Goal: Task Accomplishment & Management: Complete application form

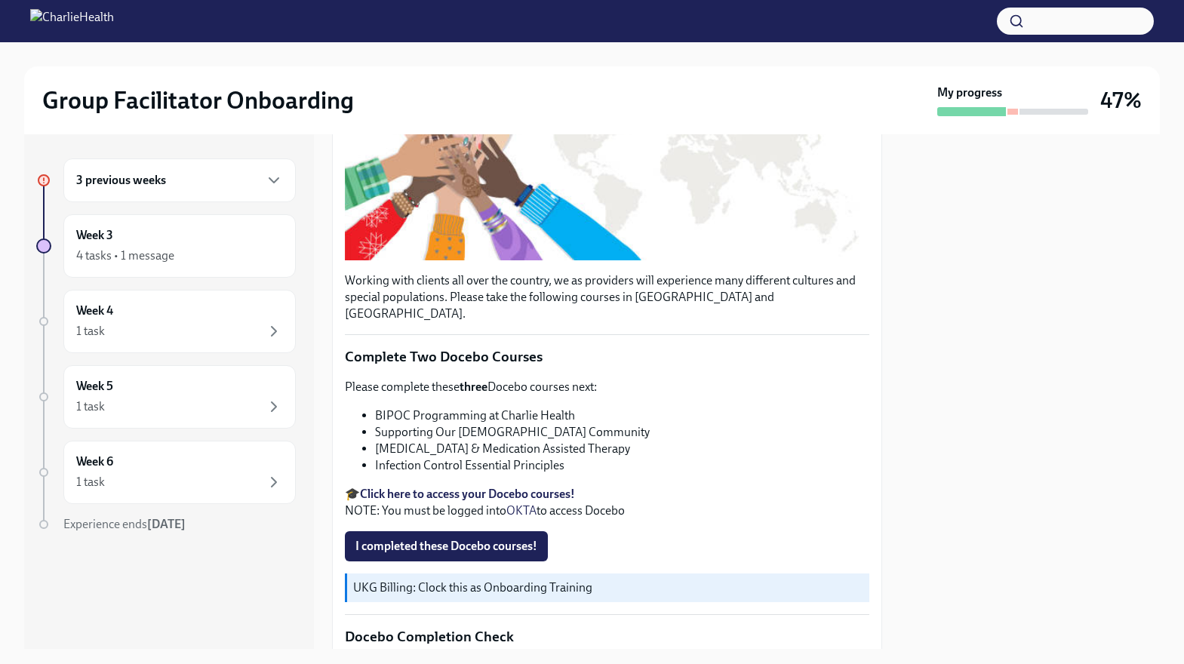
scroll to position [377, 0]
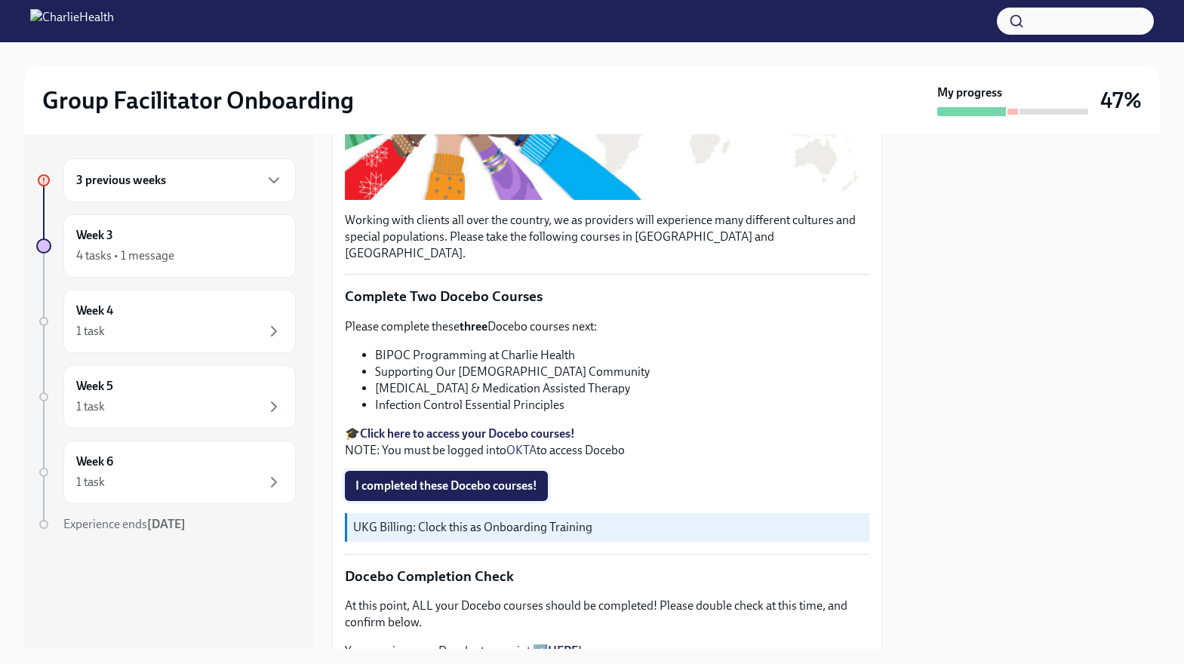
click at [447, 478] on span "I completed these Docebo courses!" at bounding box center [446, 485] width 182 height 15
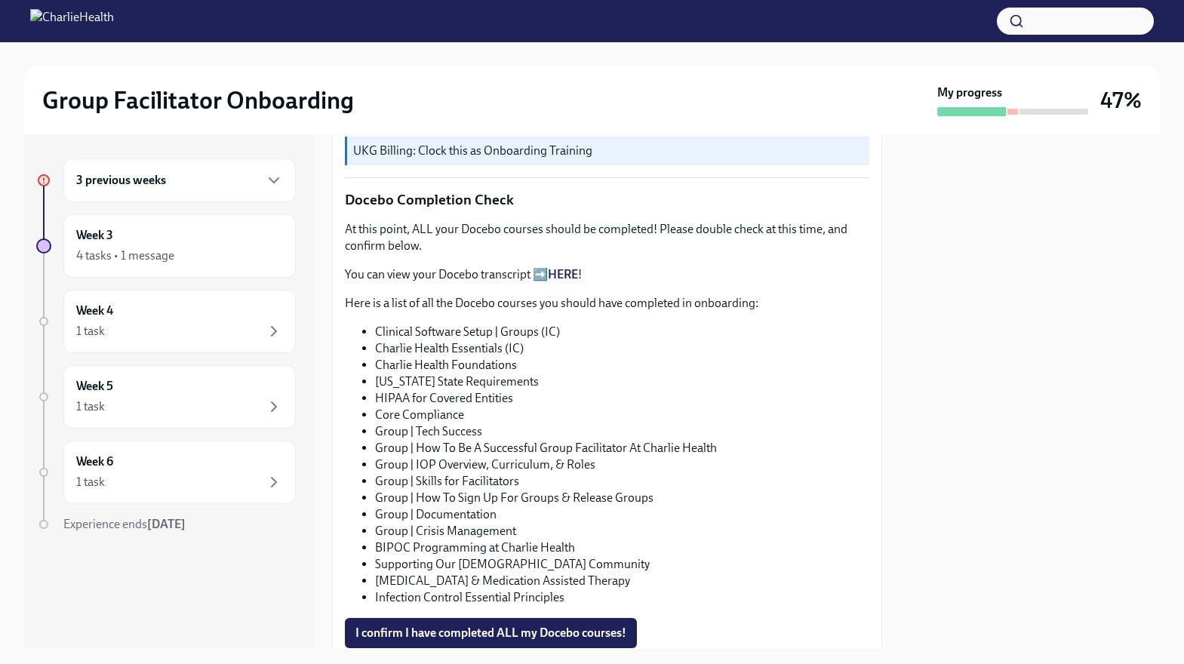
scroll to position [752, 0]
click at [561, 268] on link "HERE" at bounding box center [563, 275] width 30 height 14
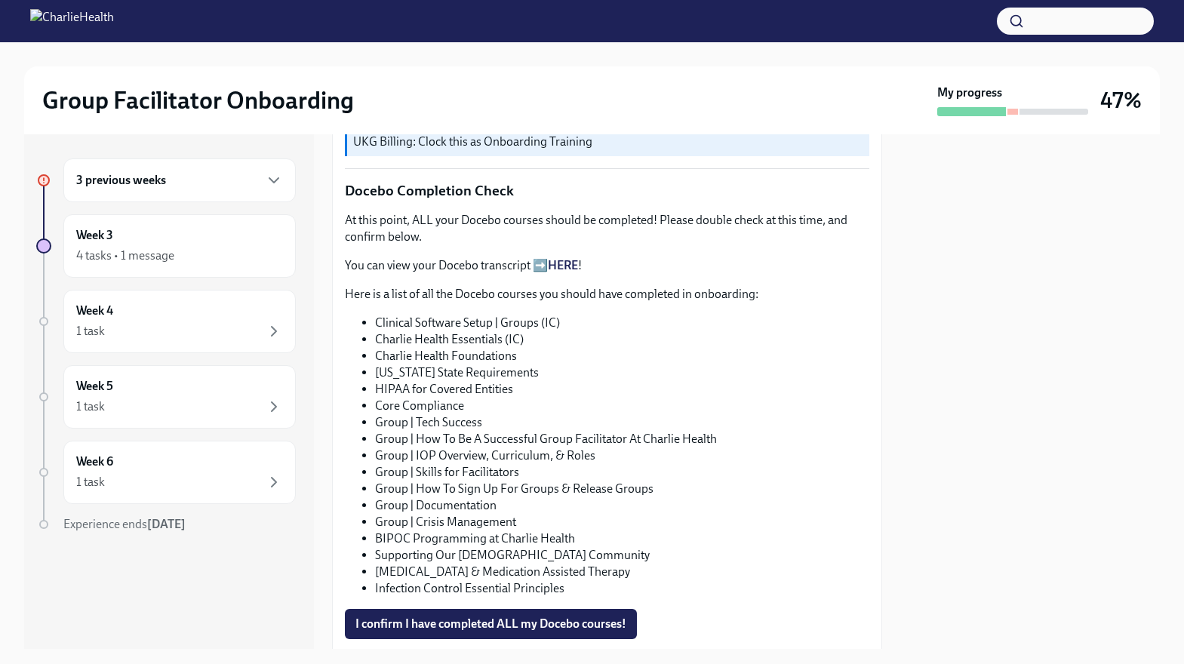
click at [548, 258] on link "HERE" at bounding box center [563, 265] width 30 height 14
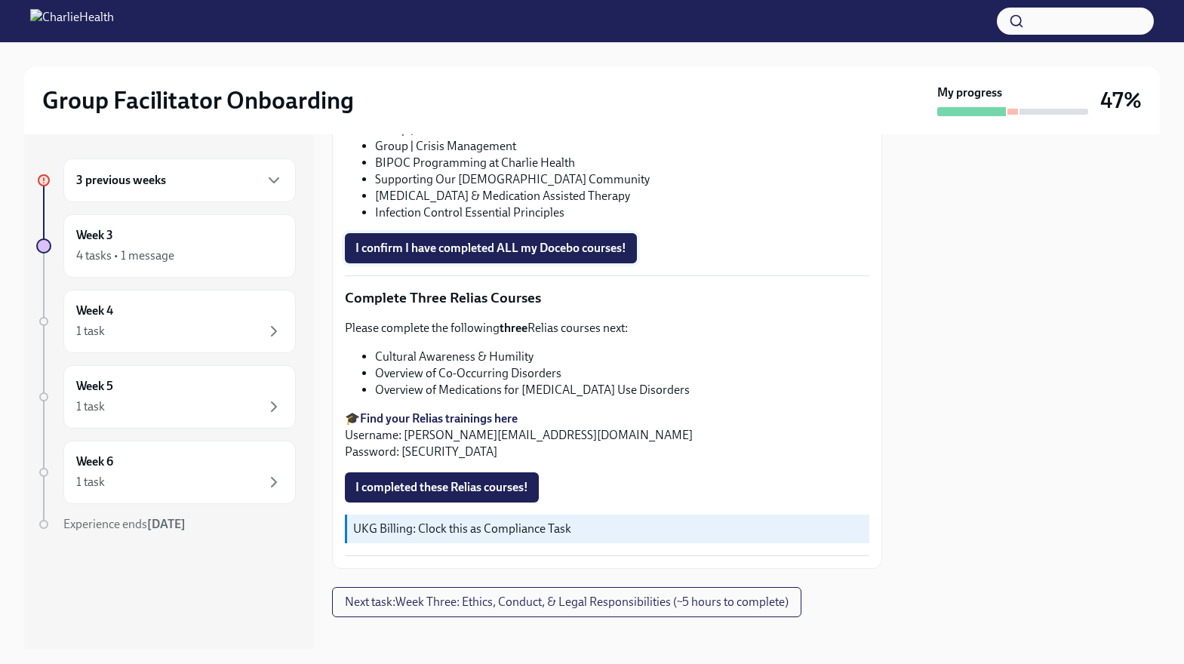
scroll to position [1021, 0]
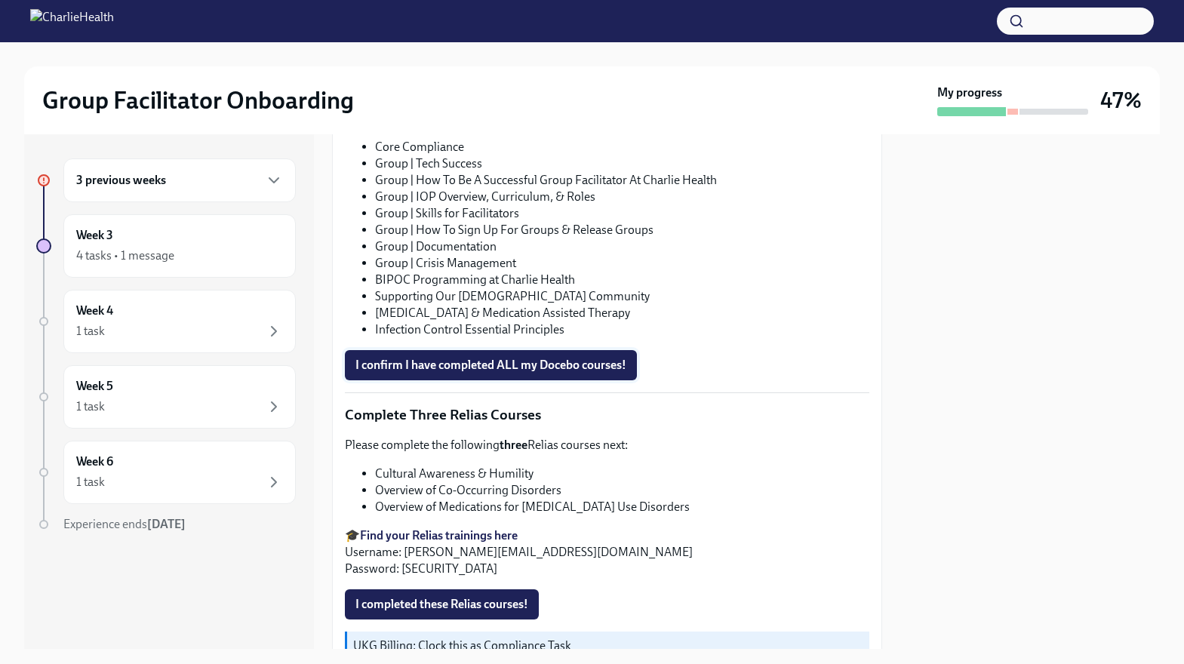
click at [502, 358] on span "I confirm I have completed ALL my Docebo courses!" at bounding box center [490, 365] width 271 height 15
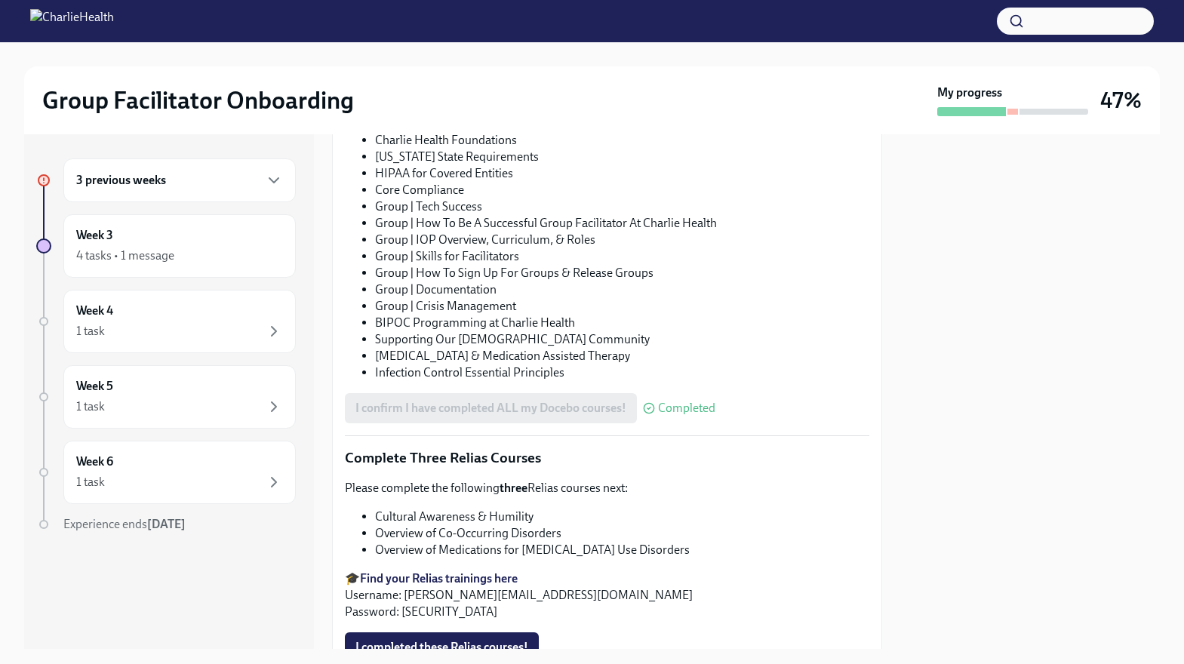
scroll to position [1138, 0]
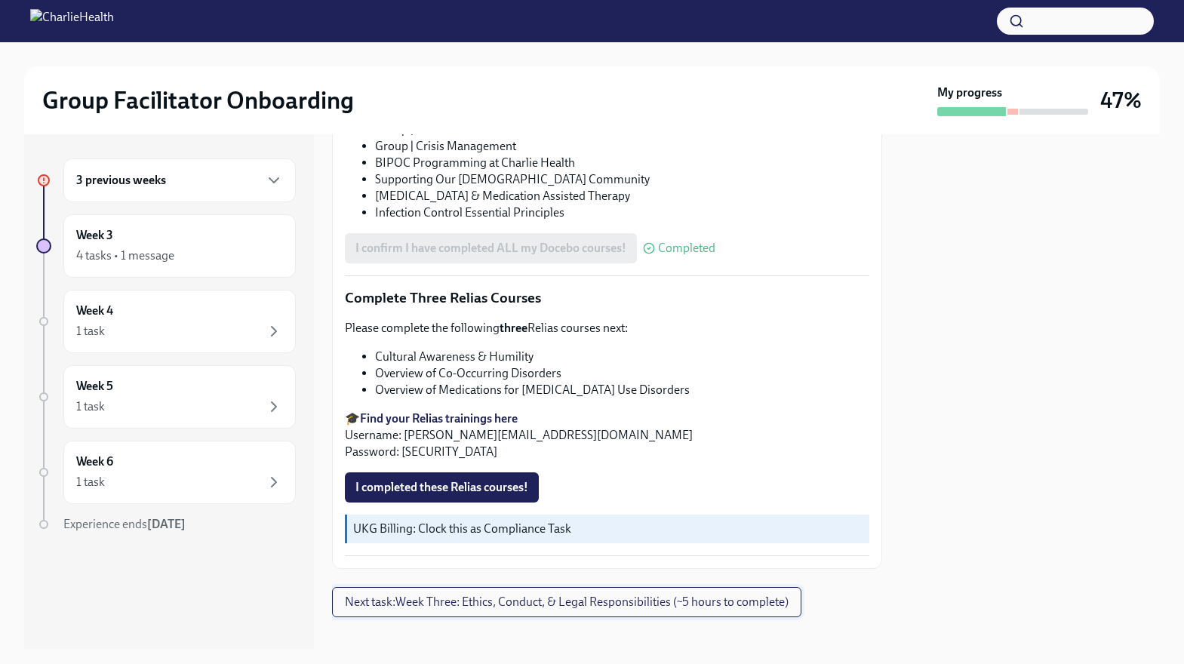
click at [579, 595] on span "Next task : Week Three: Ethics, Conduct, & Legal Responsibilities (~5 hours to …" at bounding box center [567, 602] width 444 height 15
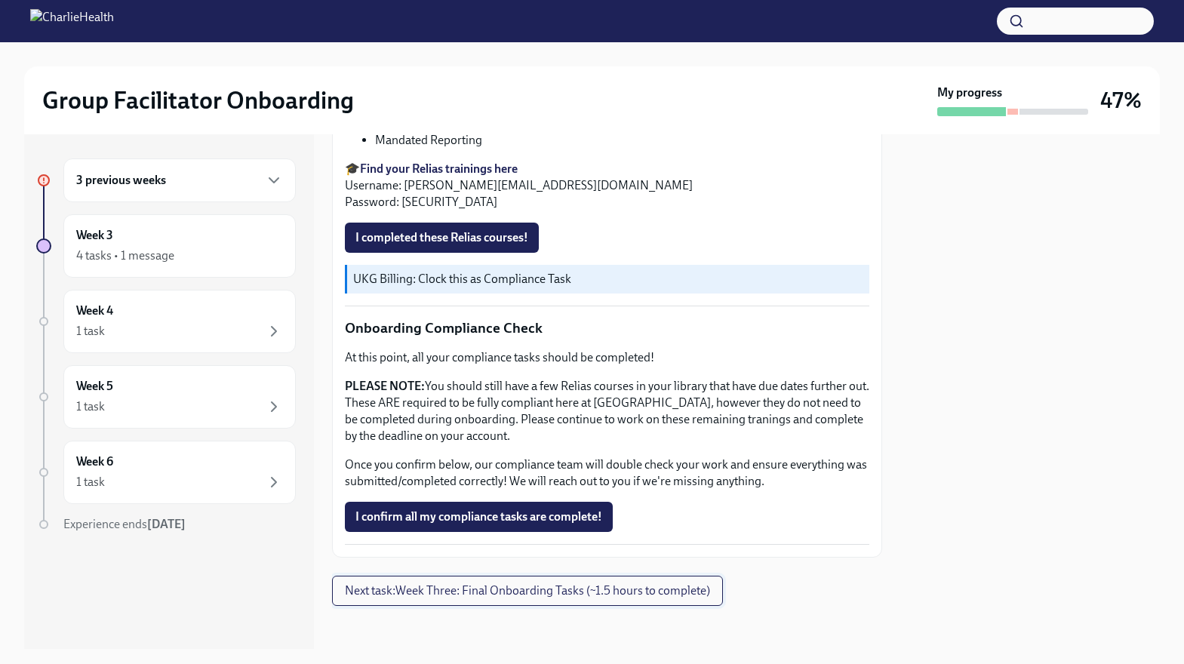
scroll to position [786, 0]
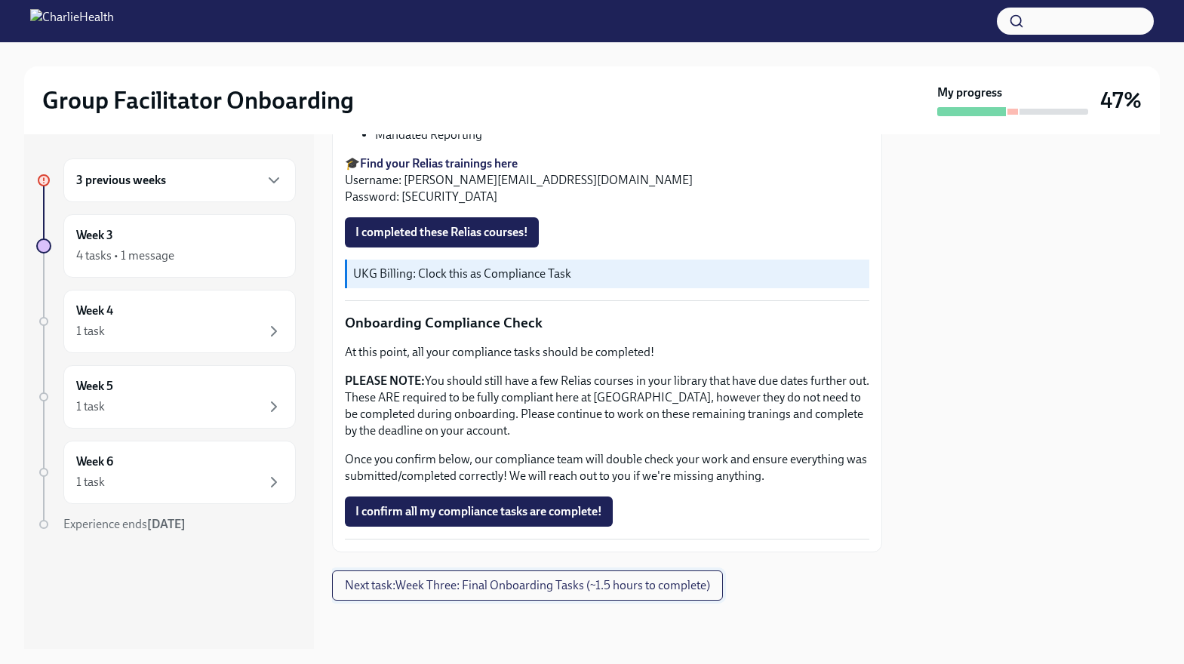
click at [571, 593] on button "Next task : Week Three: Final Onboarding Tasks (~1.5 hours to complete)" at bounding box center [527, 585] width 391 height 30
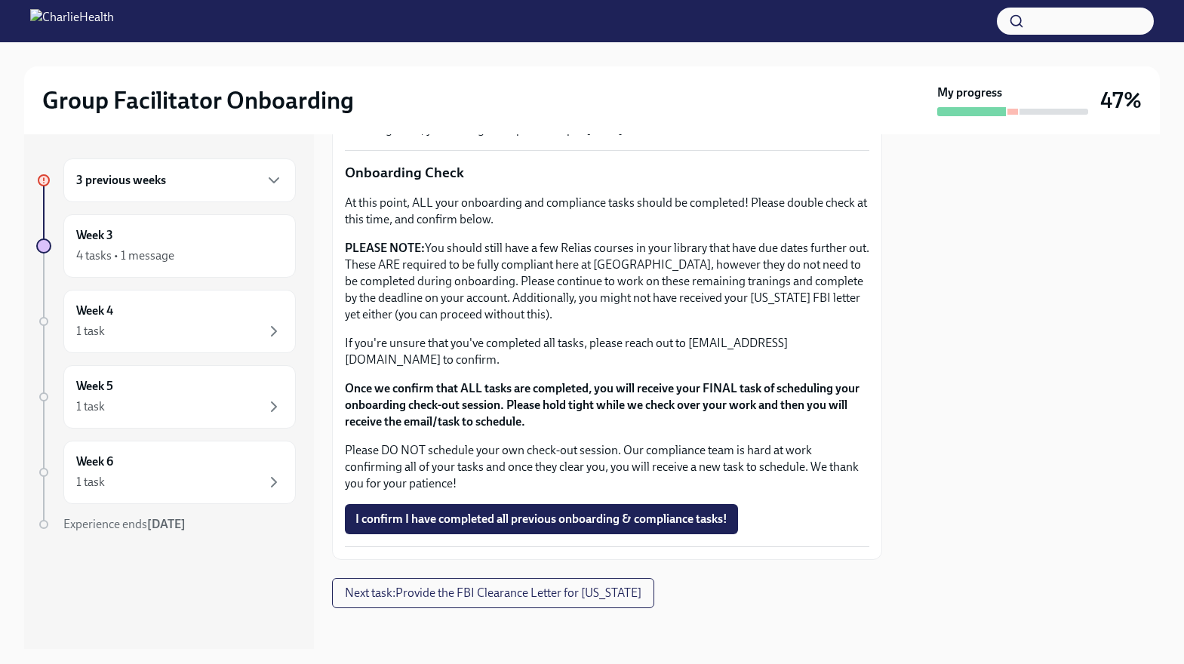
scroll to position [1202, 0]
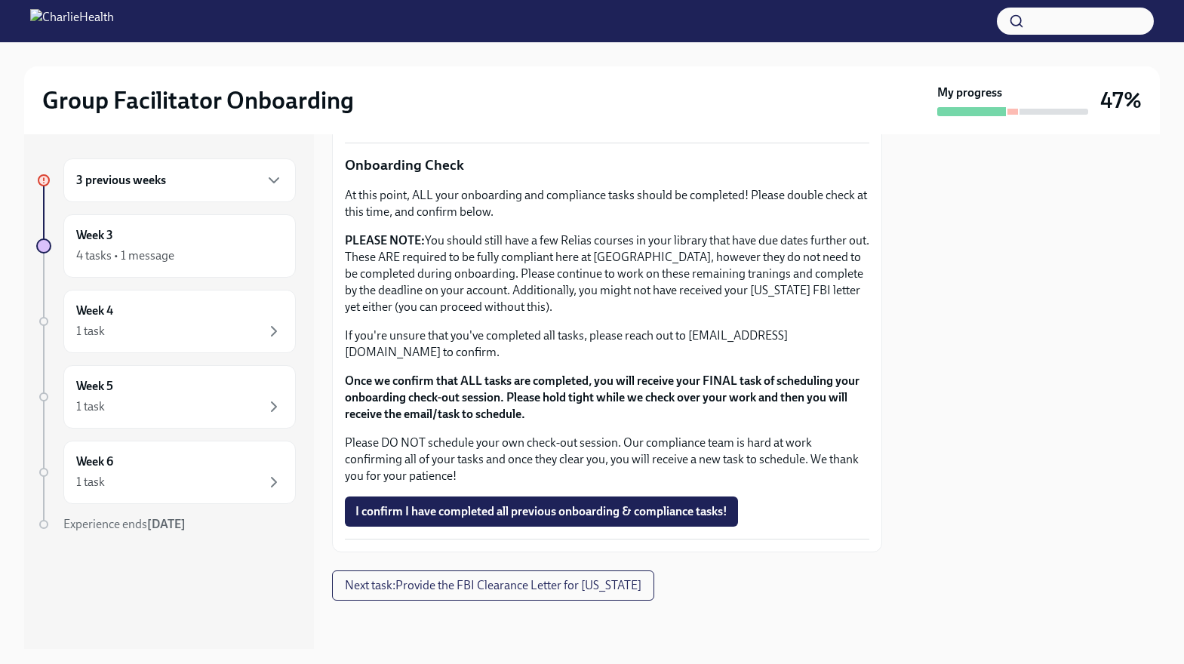
click at [164, 189] on div "3 previous weeks" at bounding box center [179, 180] width 232 height 44
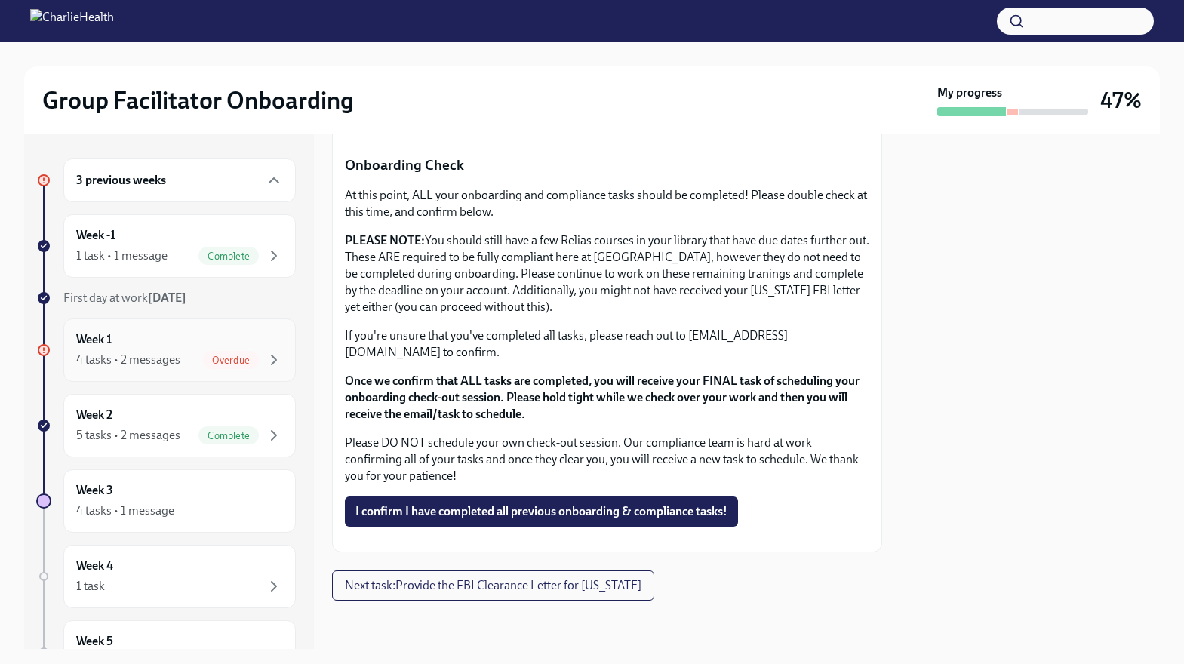
click at [206, 363] on span "Overdue" at bounding box center [231, 360] width 56 height 11
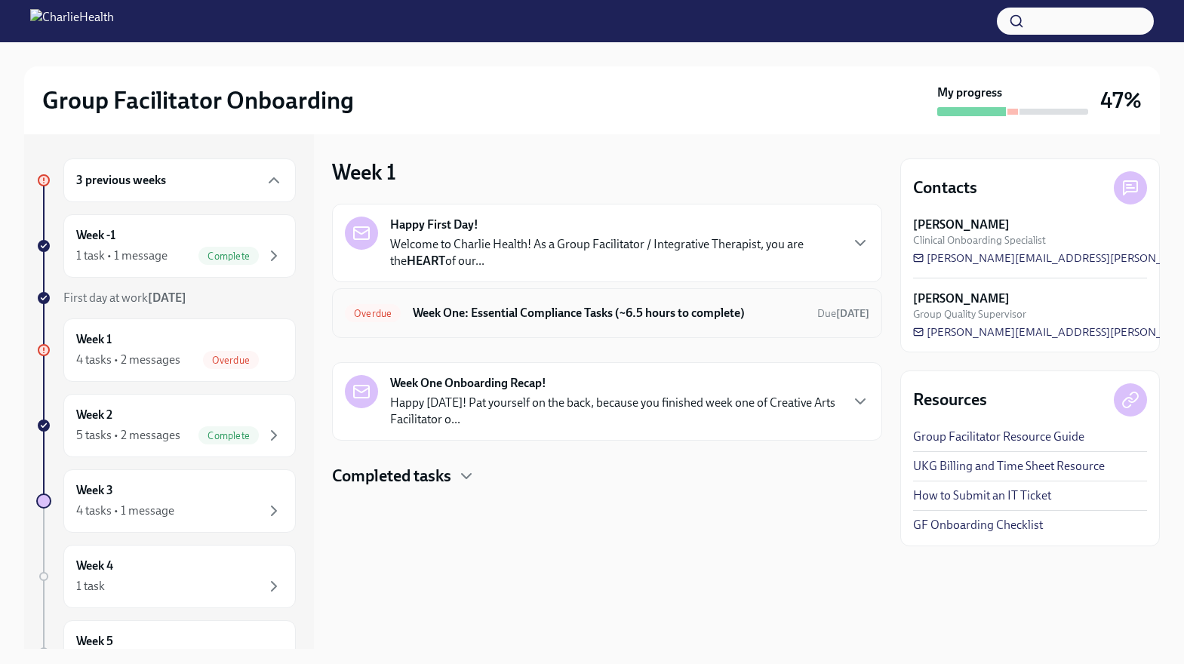
click at [513, 316] on h6 "Week One: Essential Compliance Tasks (~6.5 hours to complete)" at bounding box center [609, 313] width 392 height 17
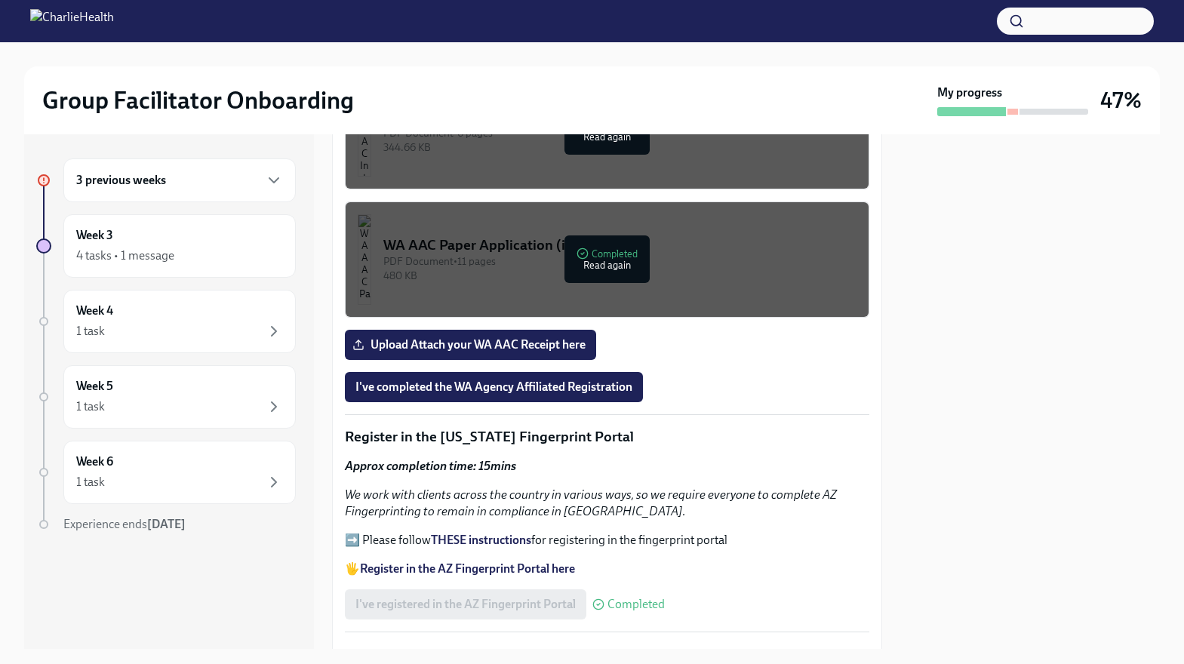
scroll to position [1409, 0]
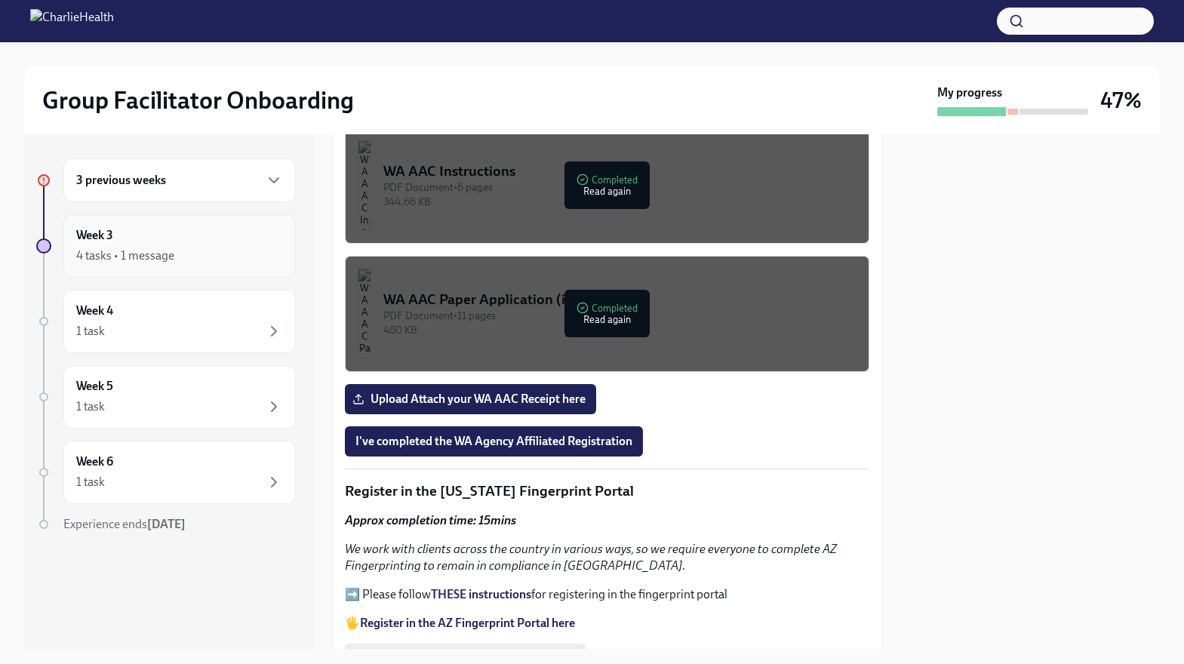
click at [115, 272] on div "Week 3 4 tasks • 1 message" at bounding box center [179, 245] width 232 height 63
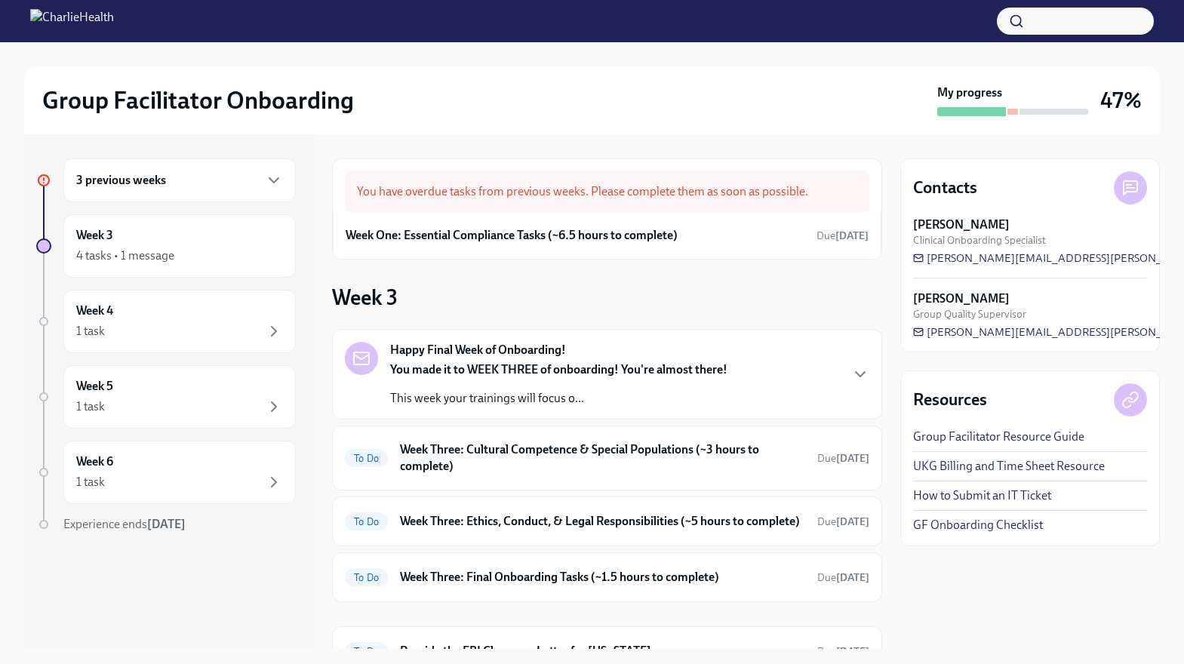
click at [122, 183] on h6 "3 previous weeks" at bounding box center [121, 180] width 90 height 17
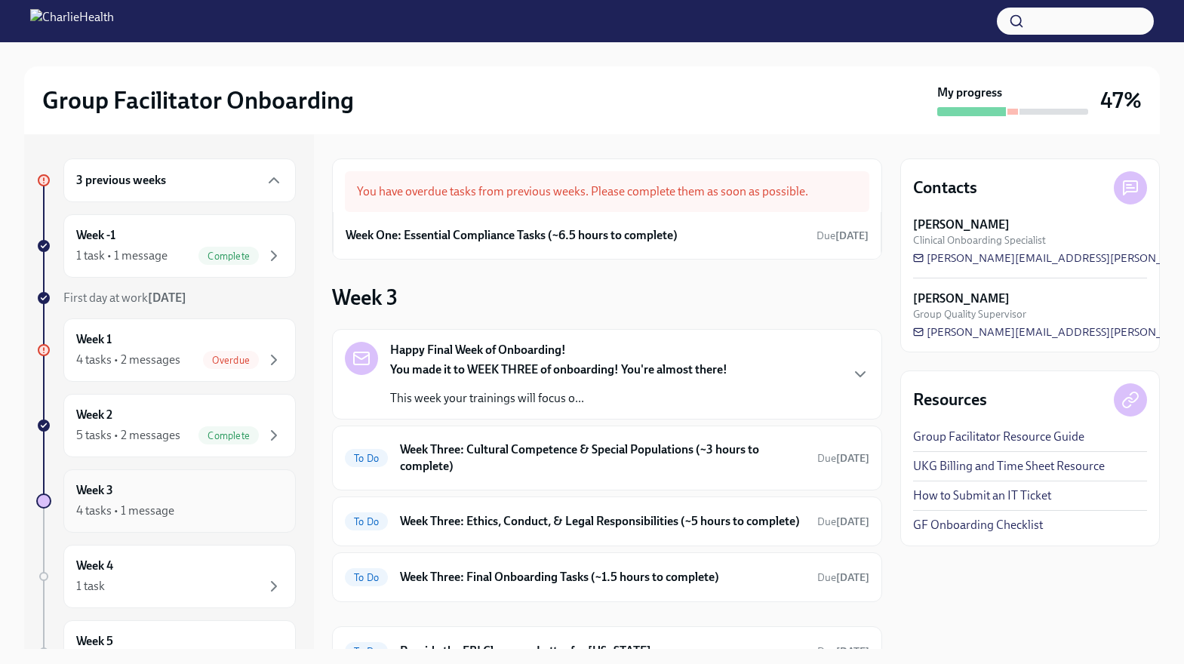
click at [146, 514] on div "4 tasks • 1 message" at bounding box center [125, 511] width 98 height 17
click at [141, 430] on div "5 tasks • 2 messages" at bounding box center [128, 435] width 104 height 17
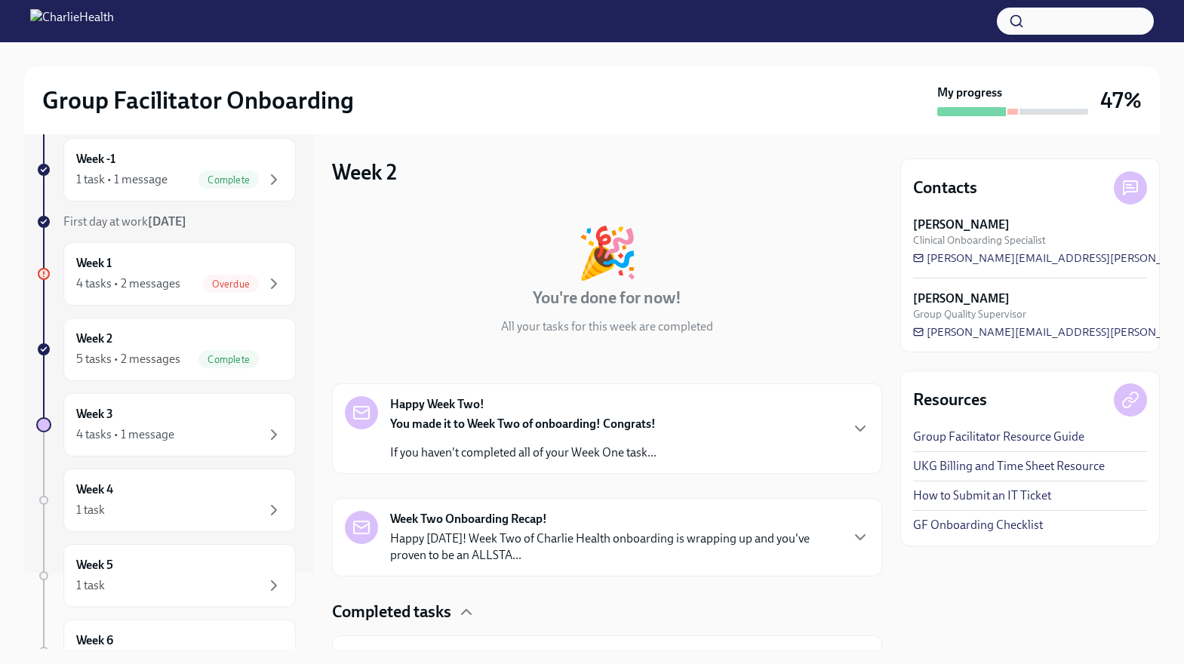
scroll to position [75, 0]
click at [138, 432] on div "4 tasks • 1 message" at bounding box center [125, 435] width 98 height 17
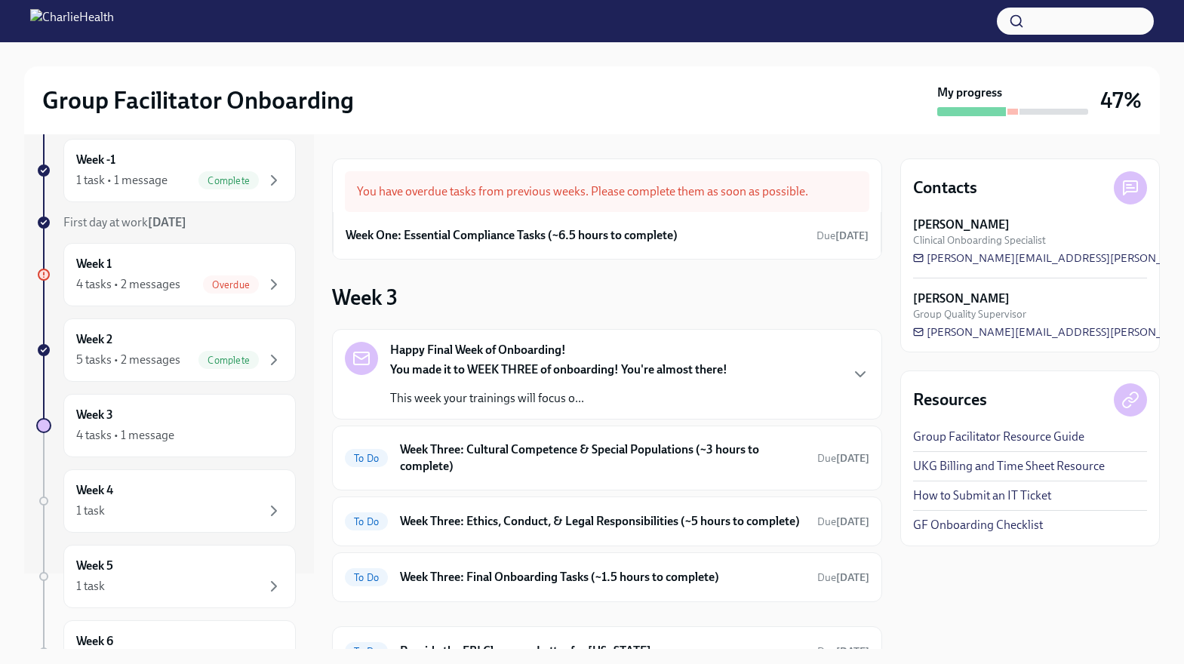
scroll to position [91, 0]
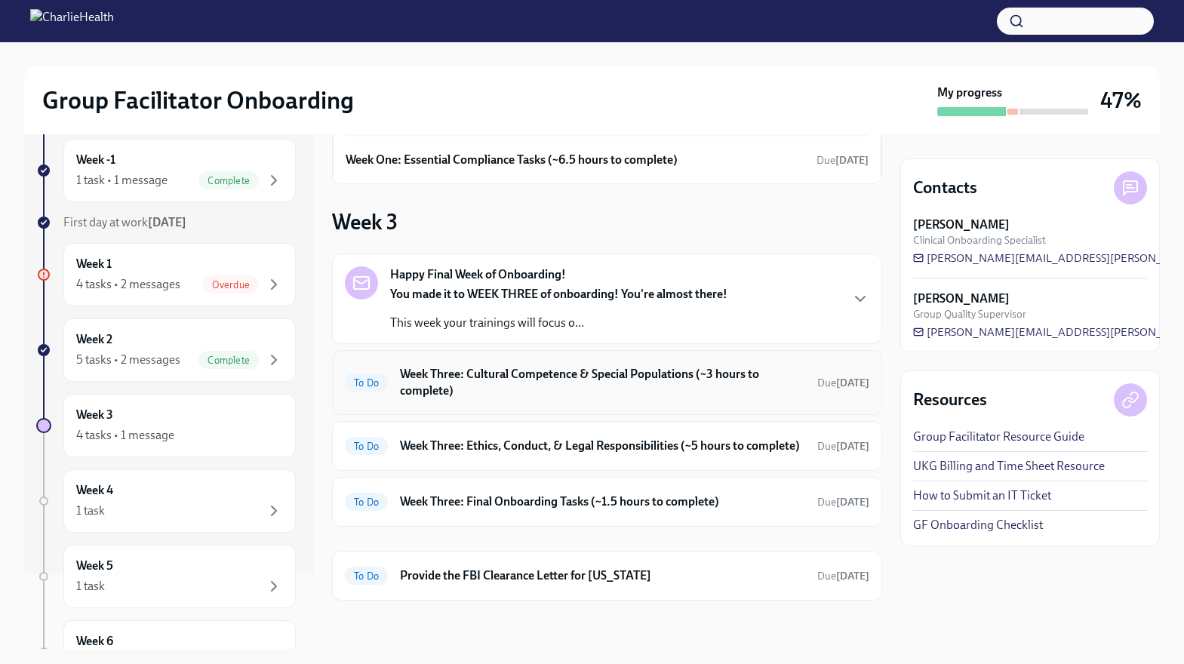
click at [533, 369] on h6 "Week Three: Cultural Competence & Special Populations (~3 hours to complete)" at bounding box center [602, 382] width 405 height 33
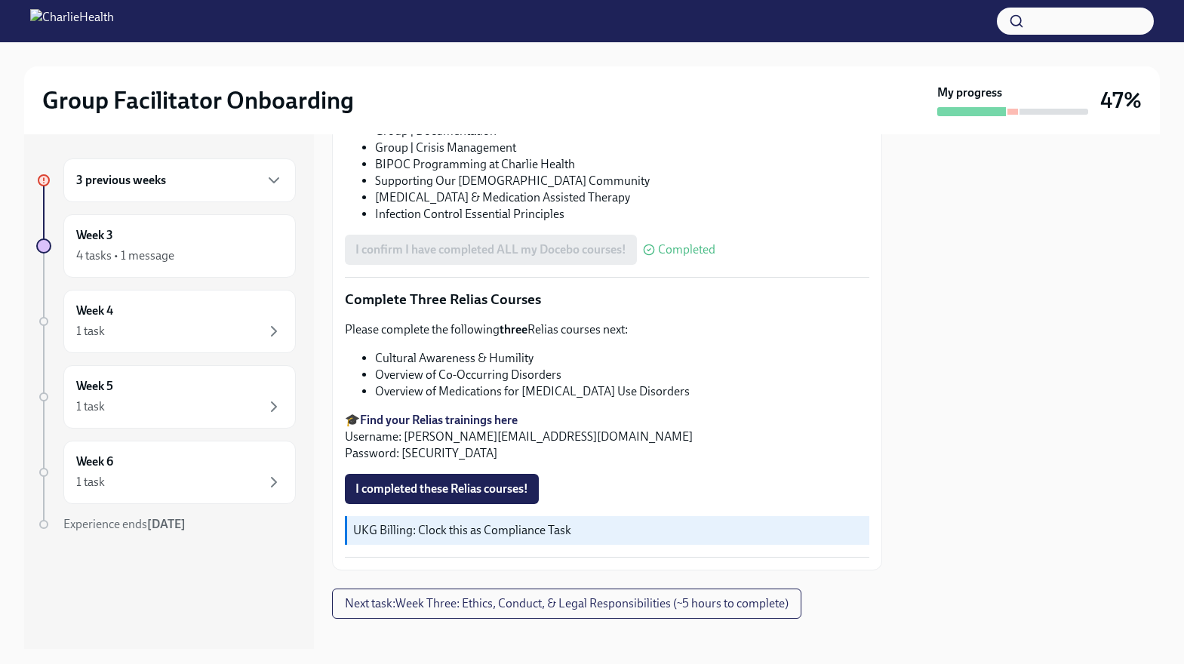
scroll to position [1138, 0]
click at [529, 595] on span "Next task : Week Three: Ethics, Conduct, & Legal Responsibilities (~5 hours to …" at bounding box center [567, 602] width 444 height 15
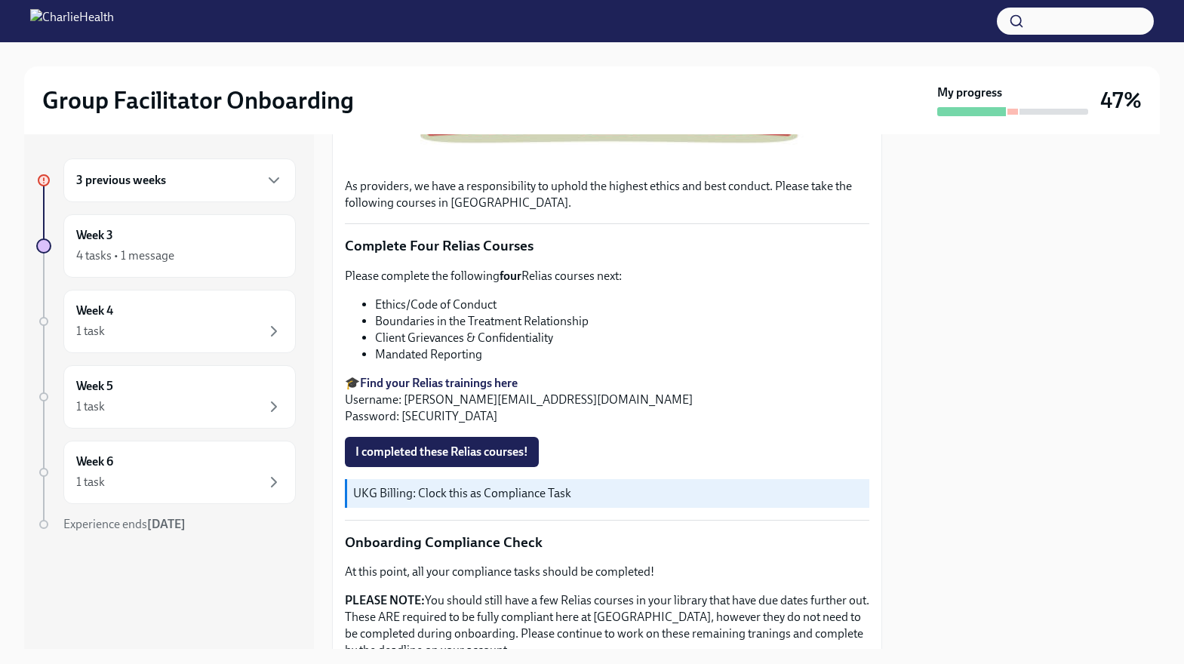
scroll to position [410, 0]
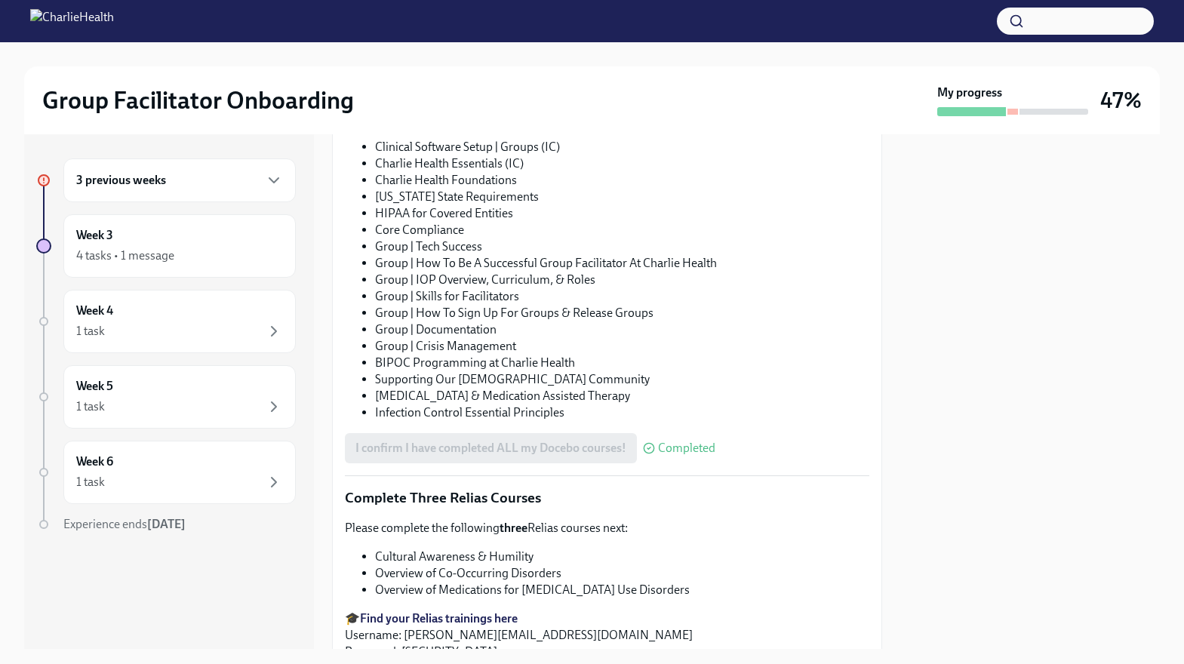
scroll to position [1138, 0]
